Goal: Task Accomplishment & Management: Manage account settings

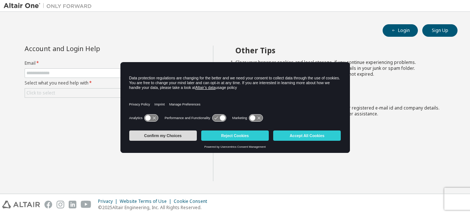
click at [176, 136] on button "Confirm my Choices" at bounding box center [163, 135] width 68 height 10
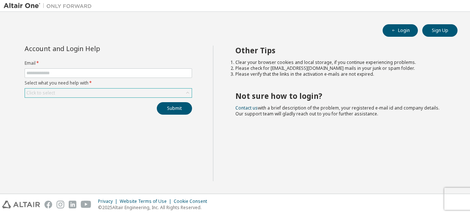
click at [65, 89] on div "Click to select" at bounding box center [108, 93] width 167 height 9
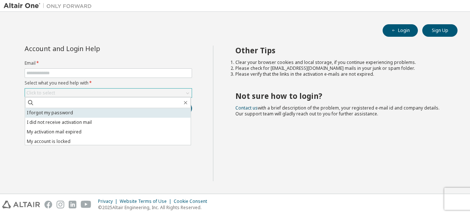
click at [55, 113] on li "I forgot my password" at bounding box center [108, 113] width 166 height 10
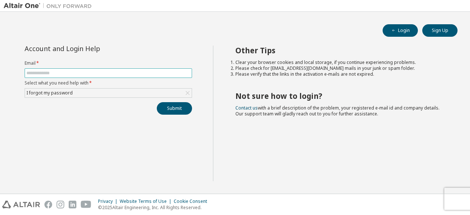
click at [68, 74] on input "text" at bounding box center [108, 73] width 164 height 6
type input "**********"
click at [170, 106] on button "Submit" at bounding box center [174, 108] width 35 height 12
click at [400, 33] on button "Login" at bounding box center [400, 30] width 35 height 12
